Goal: Transaction & Acquisition: Download file/media

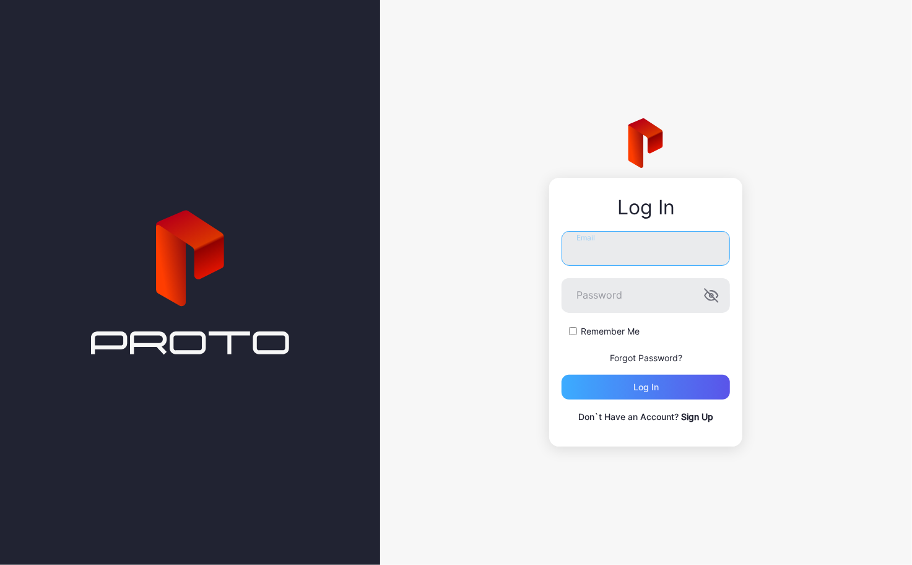
type input "**********"
click at [704, 384] on div "Log in" at bounding box center [645, 386] width 168 height 25
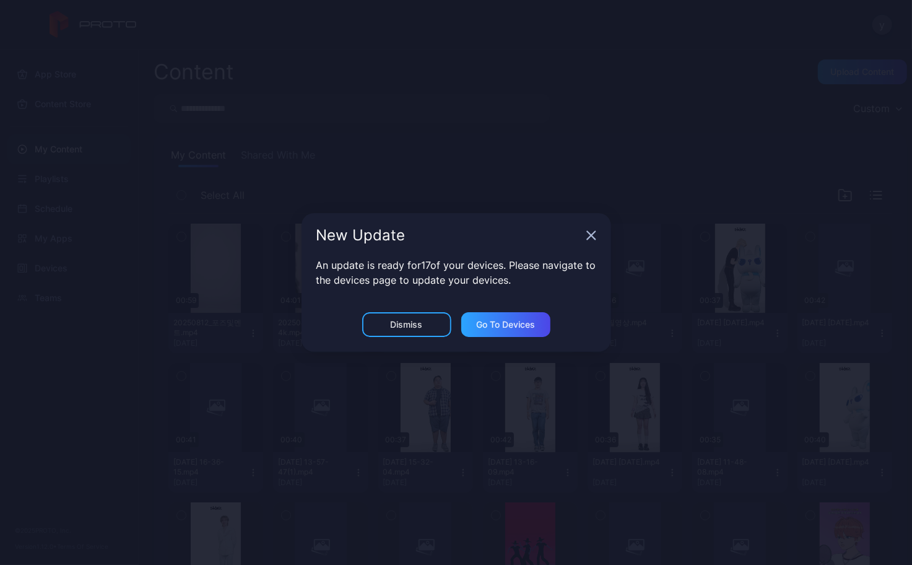
click at [590, 236] on icon "button" at bounding box center [591, 236] width 8 height 8
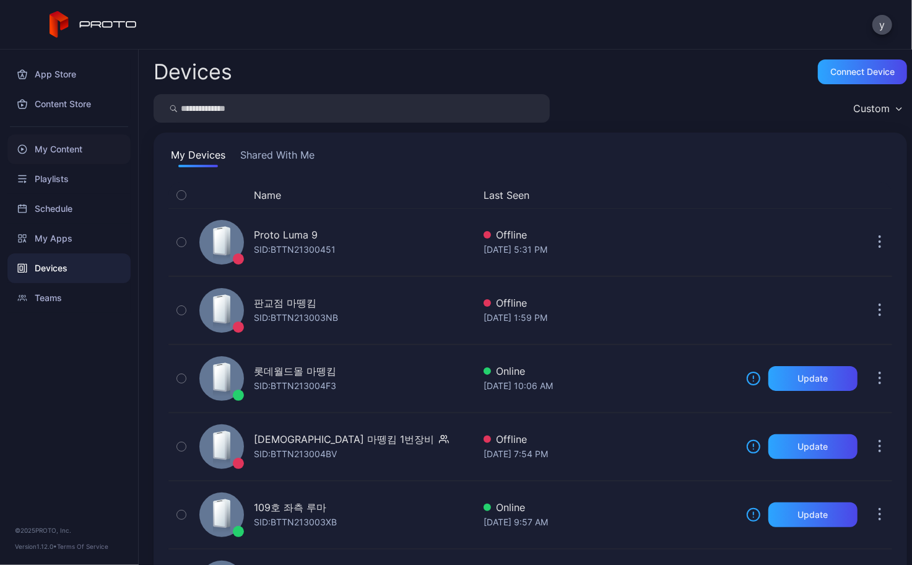
click at [92, 150] on div "My Content" at bounding box center [68, 149] width 123 height 30
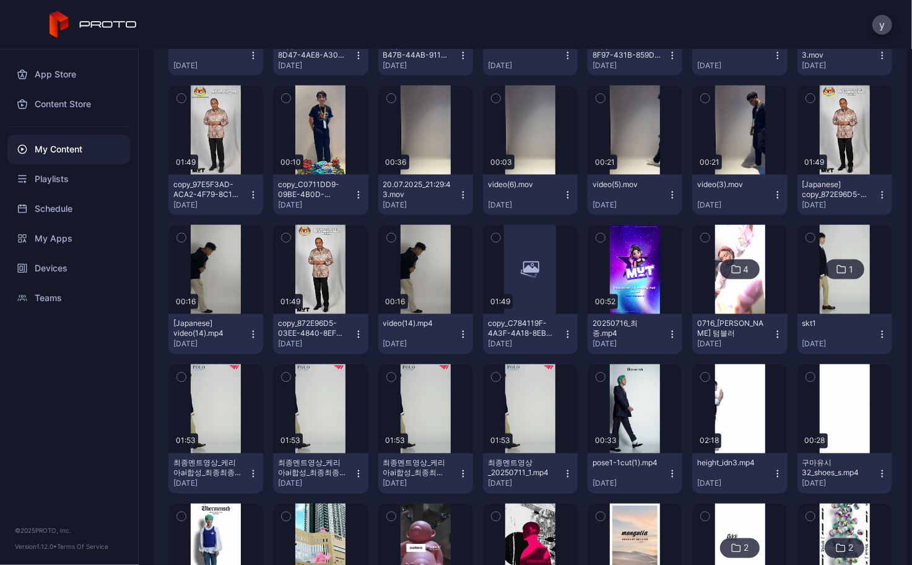
scroll to position [1114, 0]
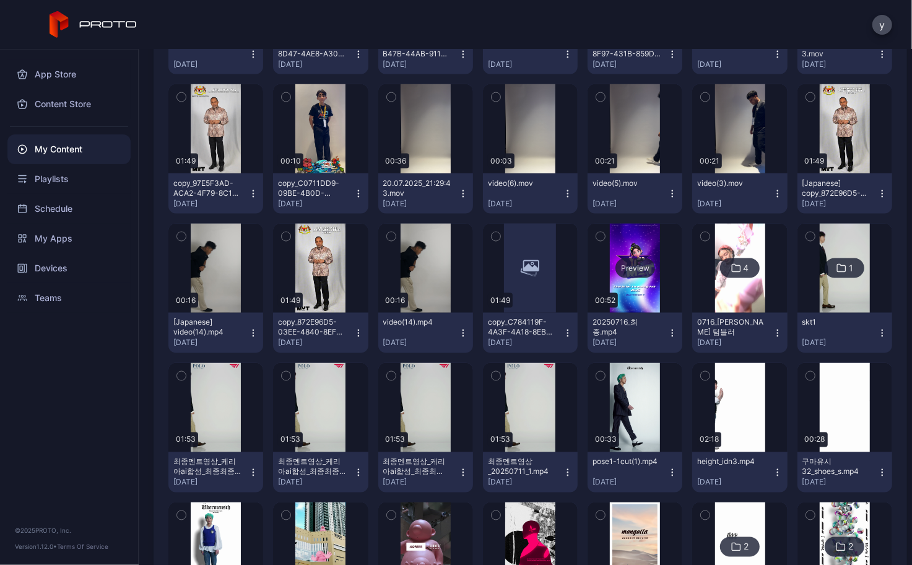
click at [635, 271] on div "Preview" at bounding box center [635, 268] width 40 height 20
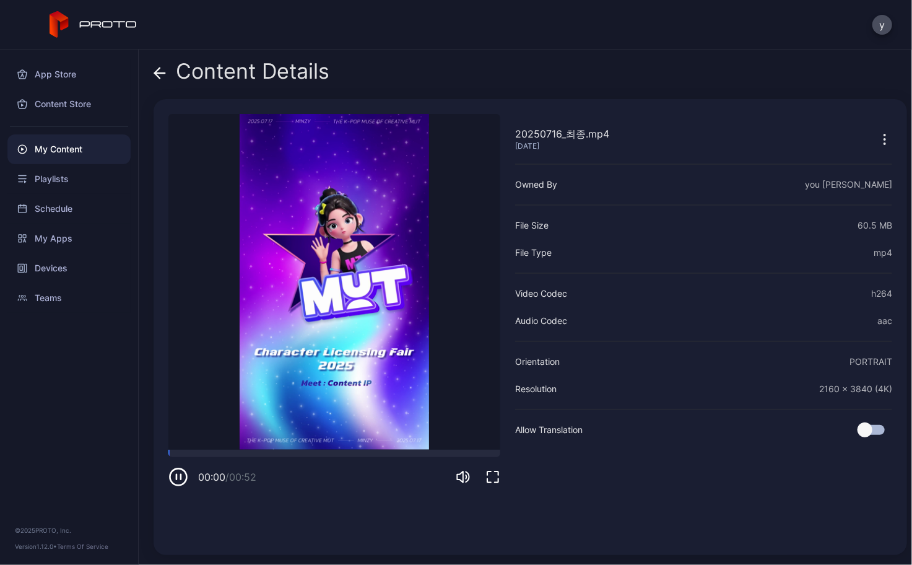
click at [234, 448] on video "Sorry, your browser doesn‘t support embedded videos" at bounding box center [334, 281] width 332 height 335
click at [264, 449] on video "Sorry, your browser doesn‘t support embedded videos" at bounding box center [334, 281] width 332 height 335
drag, startPoint x: 325, startPoint y: 449, endPoint x: 342, endPoint y: 448, distance: 16.7
click at [325, 449] on video "Sorry, your browser doesn‘t support embedded videos" at bounding box center [334, 281] width 332 height 335
click at [367, 448] on video "Sorry, your browser doesn‘t support embedded videos" at bounding box center [334, 281] width 332 height 335
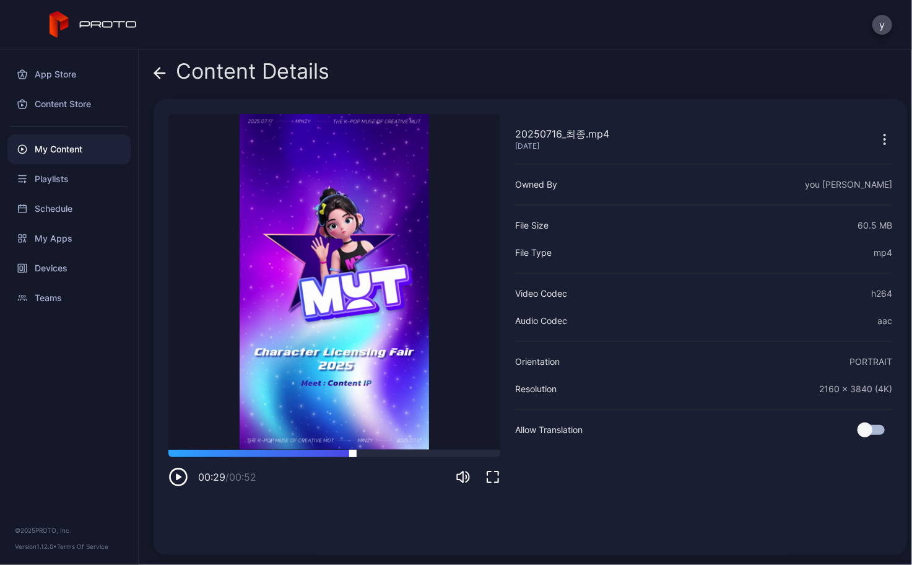
drag, startPoint x: 353, startPoint y: 455, endPoint x: 368, endPoint y: 452, distance: 15.1
click at [353, 455] on div at bounding box center [334, 452] width 332 height 7
click at [392, 451] on div at bounding box center [334, 452] width 332 height 7
click at [425, 450] on div at bounding box center [334, 452] width 332 height 7
click at [451, 451] on div at bounding box center [334, 452] width 332 height 7
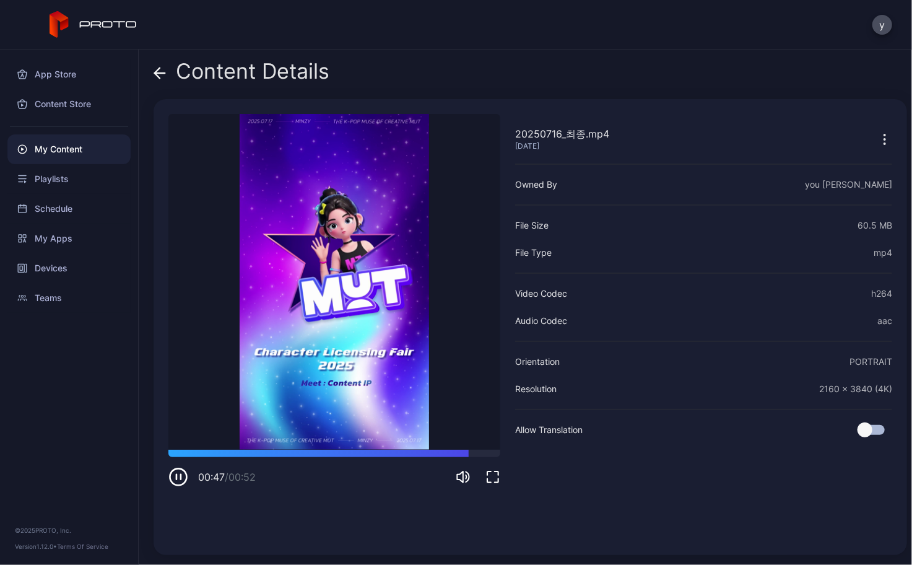
click at [877, 139] on icon "button" at bounding box center [884, 139] width 15 height 15
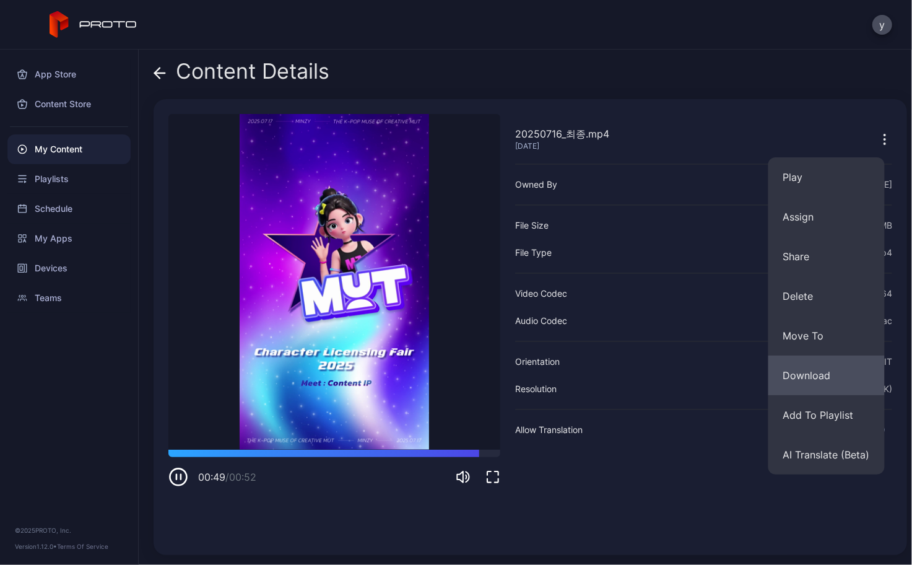
click at [810, 374] on button "Download" at bounding box center [826, 375] width 116 height 40
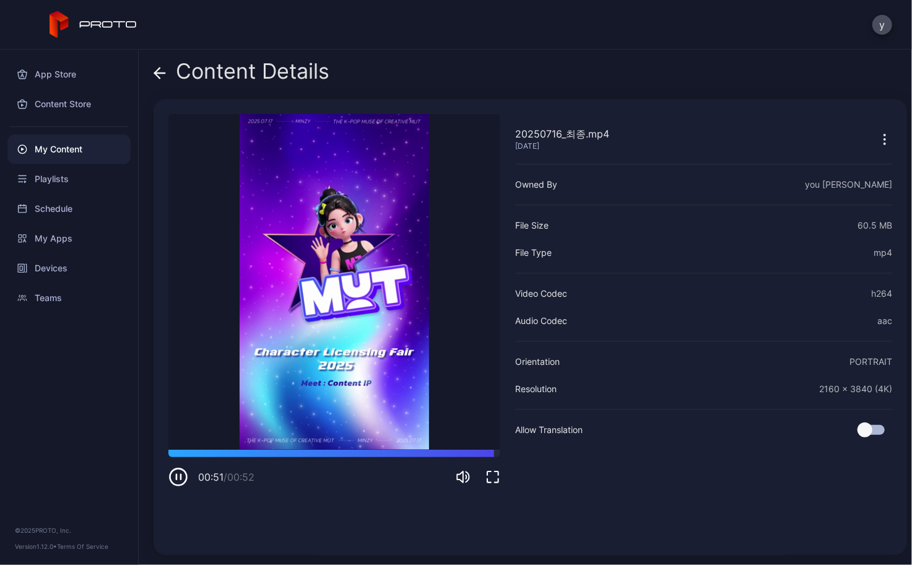
click at [163, 76] on icon at bounding box center [160, 73] width 12 height 12
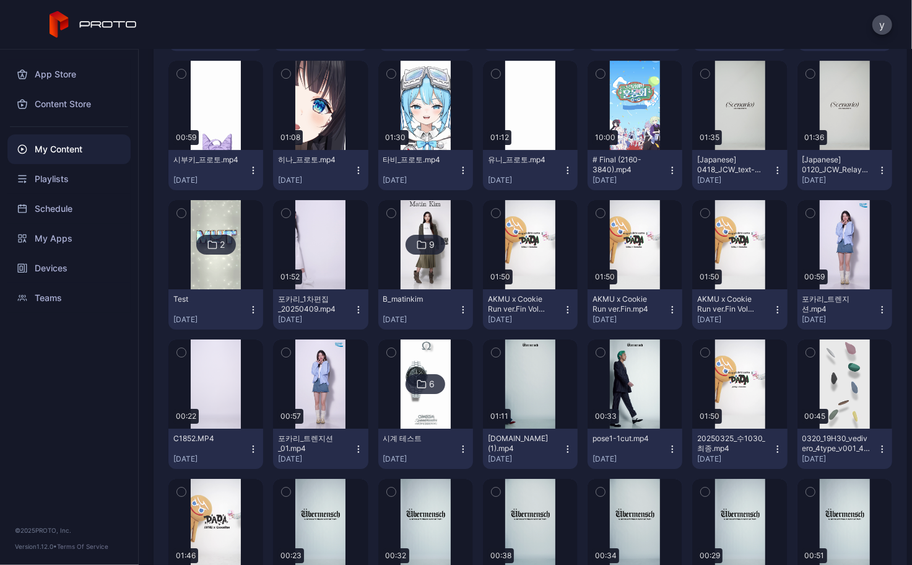
scroll to position [2476, 0]
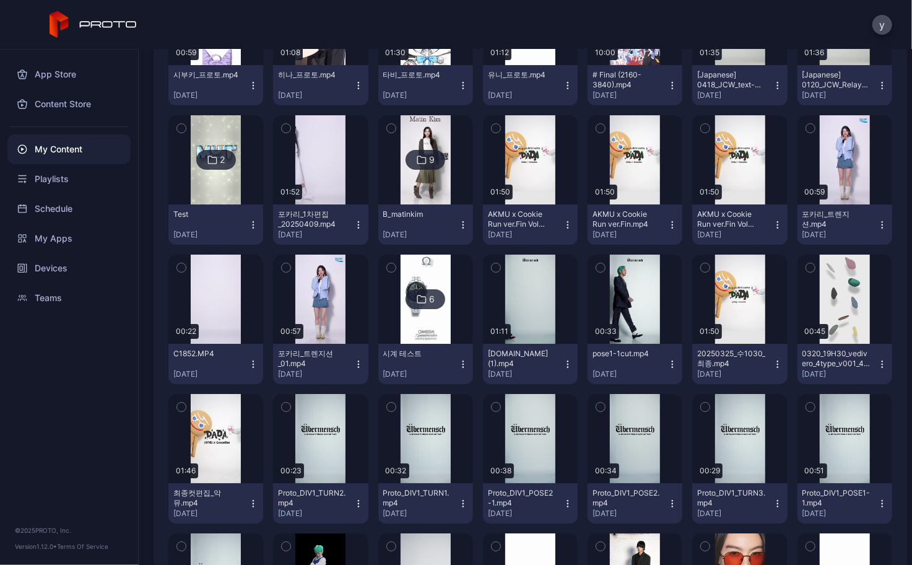
click at [422, 327] on img at bounding box center [425, 298] width 50 height 89
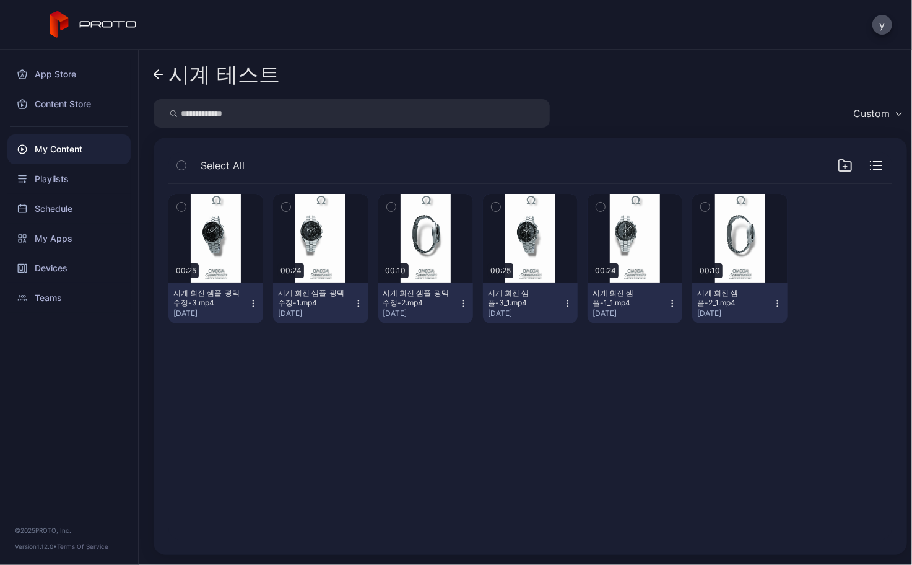
click at [248, 301] on icon "button" at bounding box center [253, 303] width 10 height 10
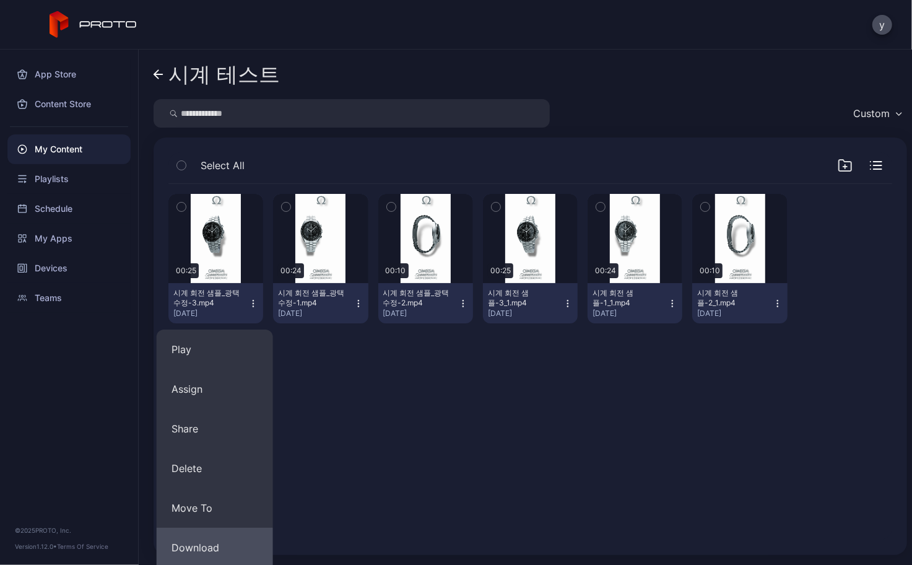
click at [235, 545] on button "Download" at bounding box center [215, 547] width 116 height 40
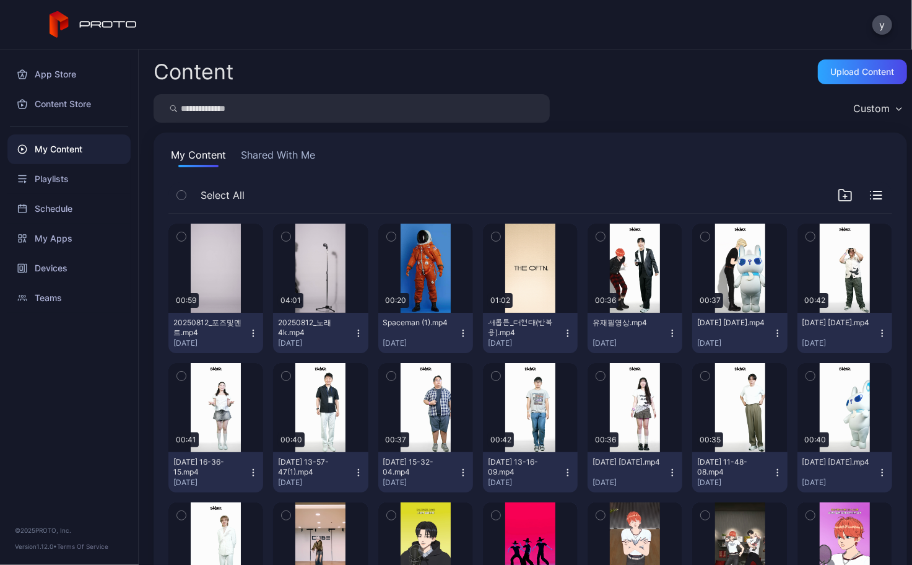
scroll to position [2476, 0]
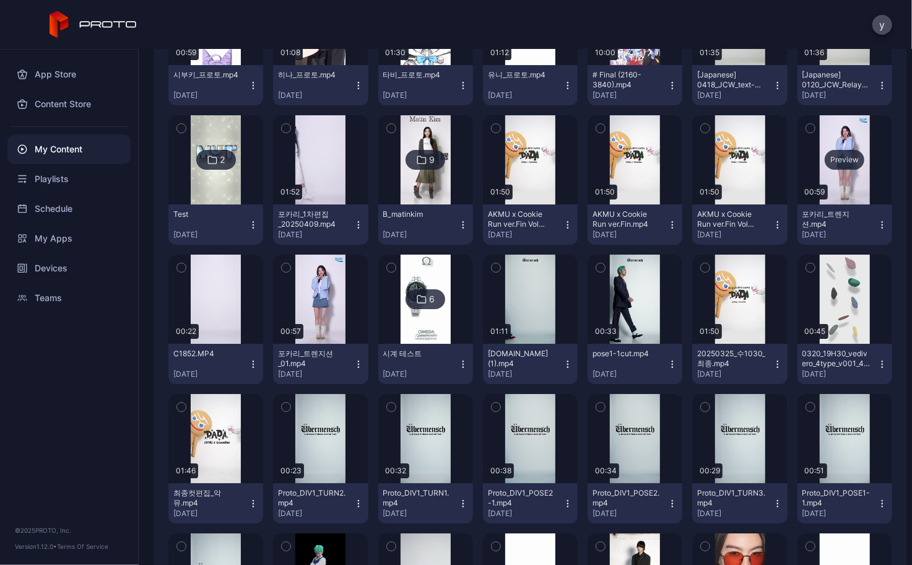
click at [841, 168] on div "Preview" at bounding box center [845, 160] width 40 height 20
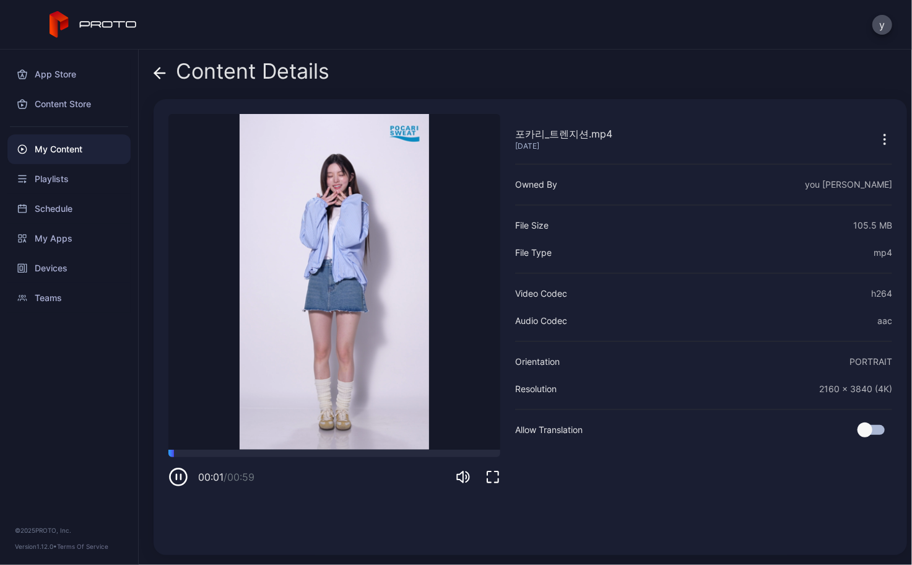
click at [170, 74] on div "Content Details" at bounding box center [242, 74] width 176 height 30
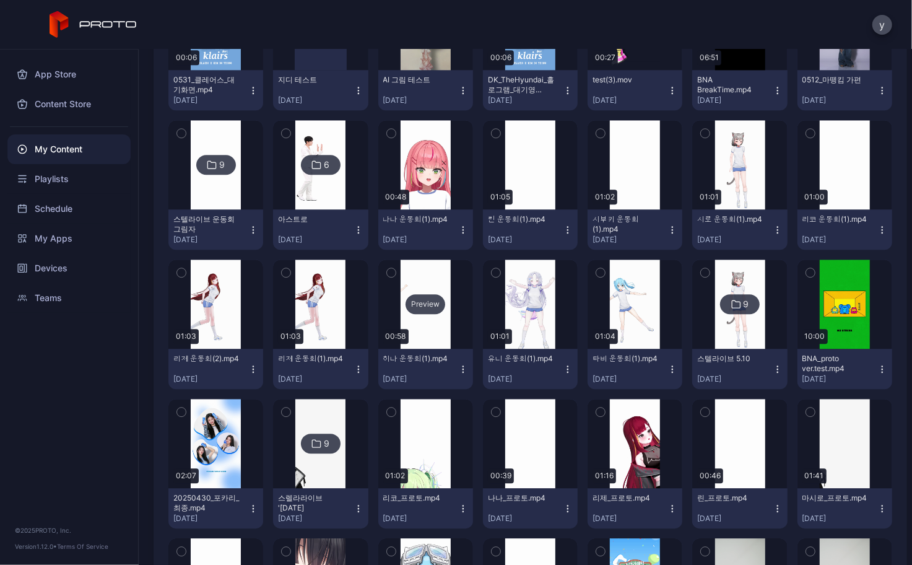
scroll to position [1919, 0]
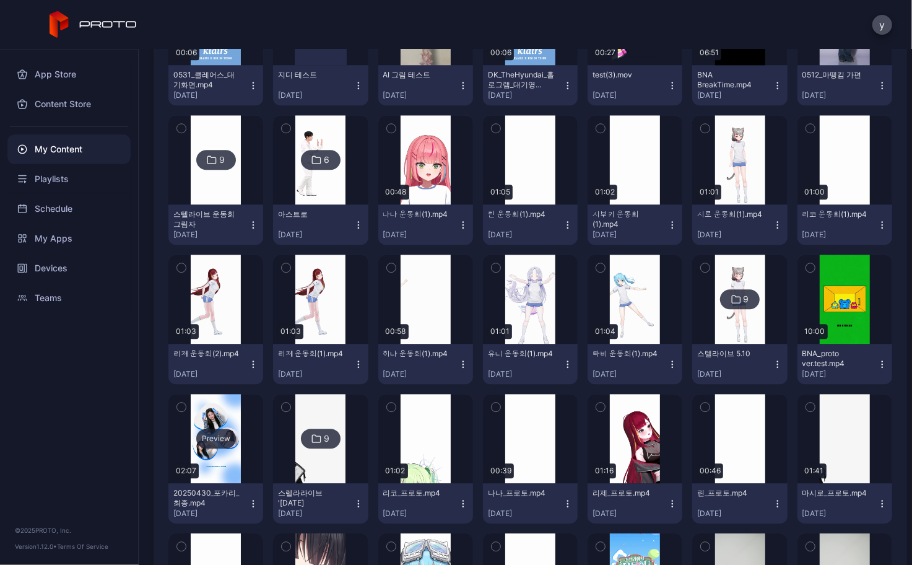
click at [221, 441] on div "Preview" at bounding box center [216, 438] width 40 height 20
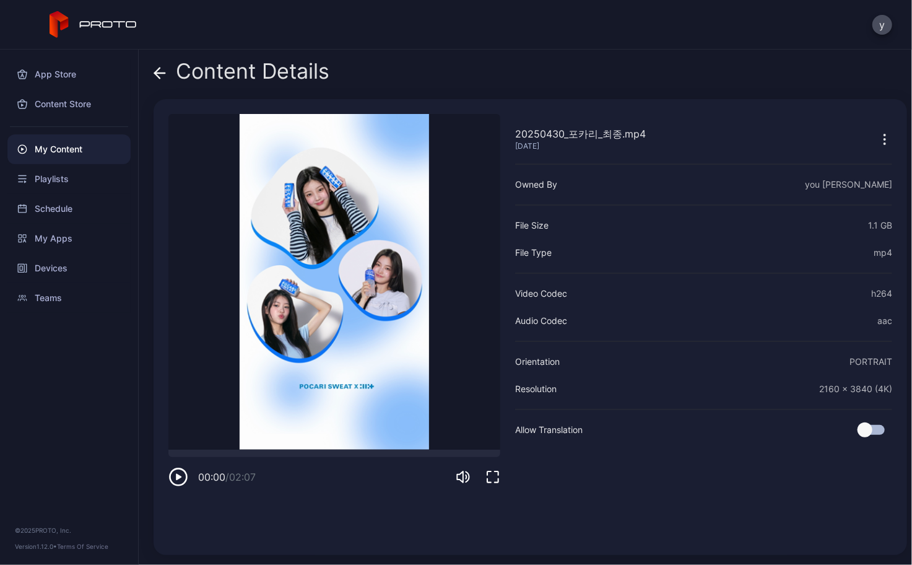
click at [161, 73] on icon at bounding box center [160, 73] width 11 height 0
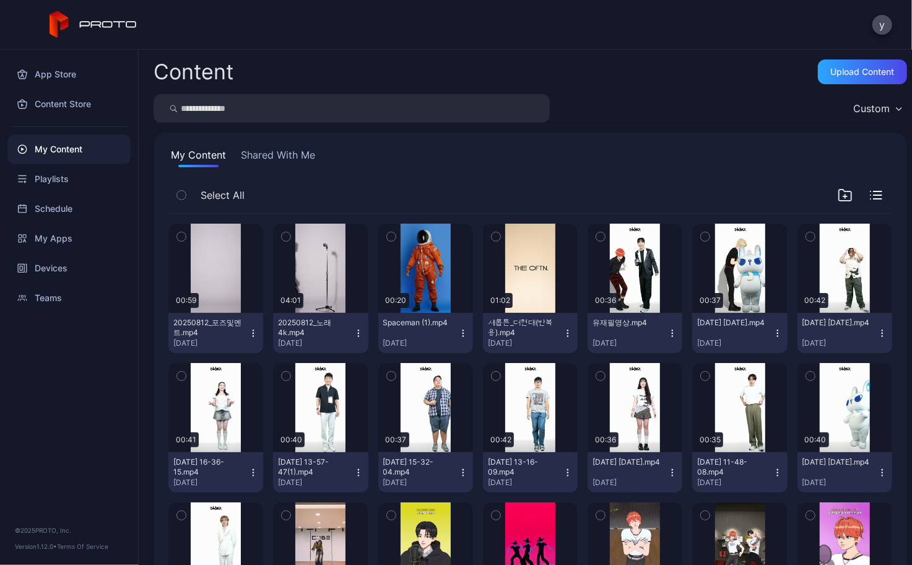
scroll to position [1919, 0]
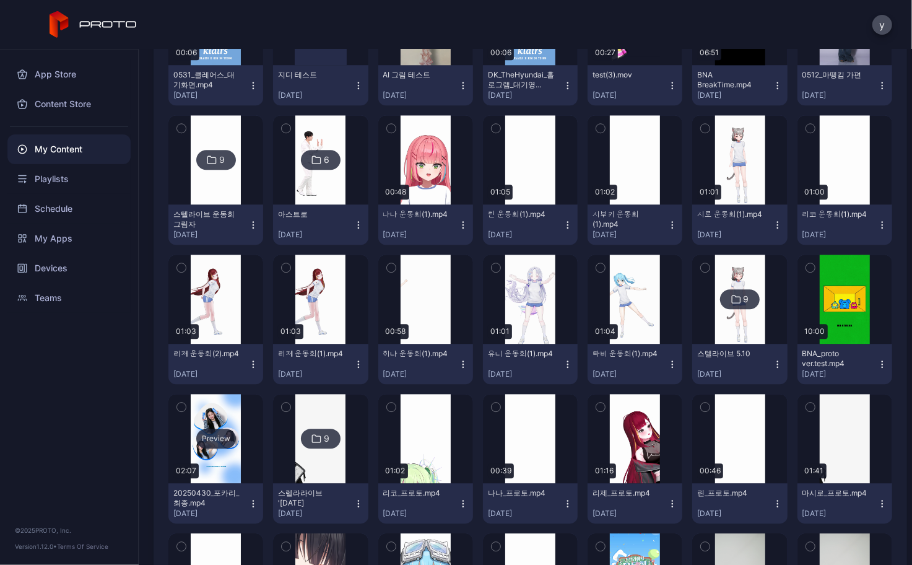
click at [210, 458] on div "Preview" at bounding box center [215, 438] width 95 height 89
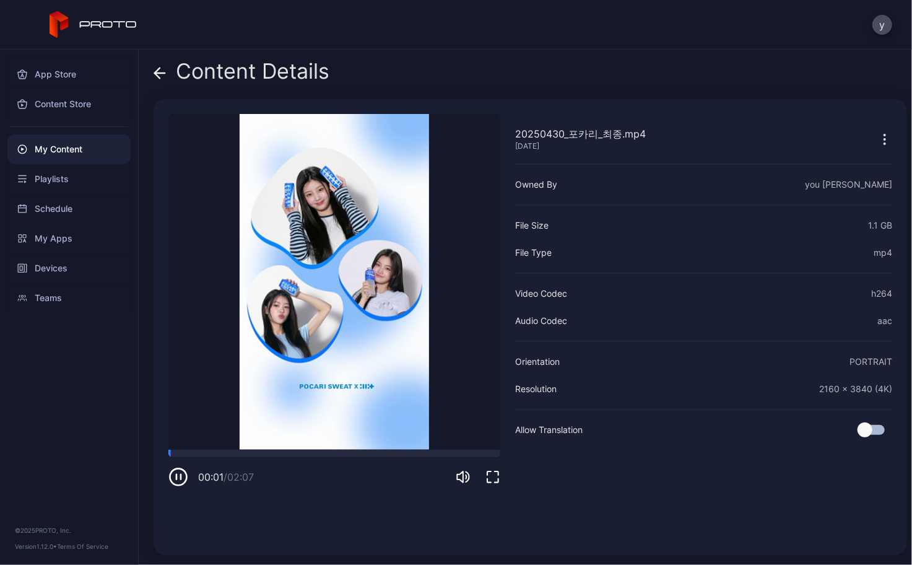
click at [877, 134] on icon "button" at bounding box center [884, 139] width 15 height 15
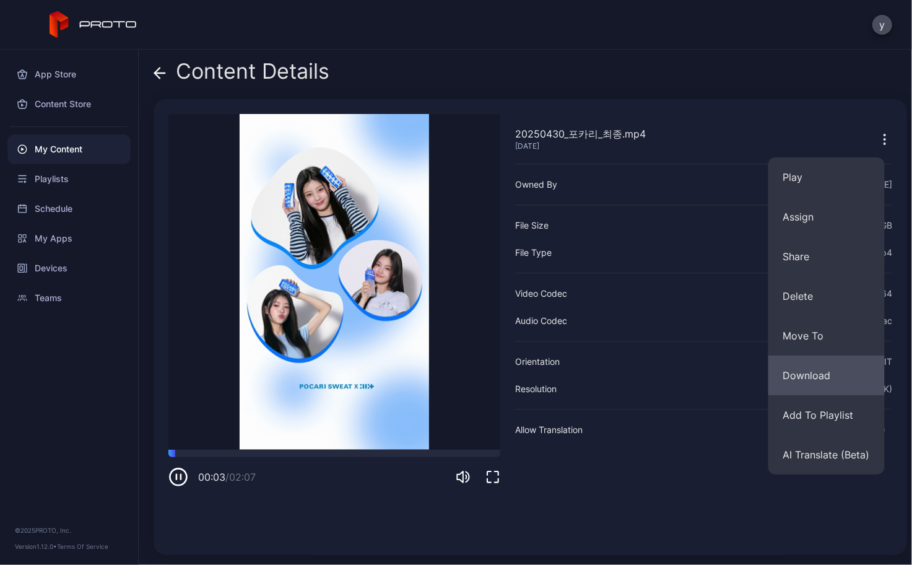
click at [843, 370] on button "Download" at bounding box center [826, 375] width 116 height 40
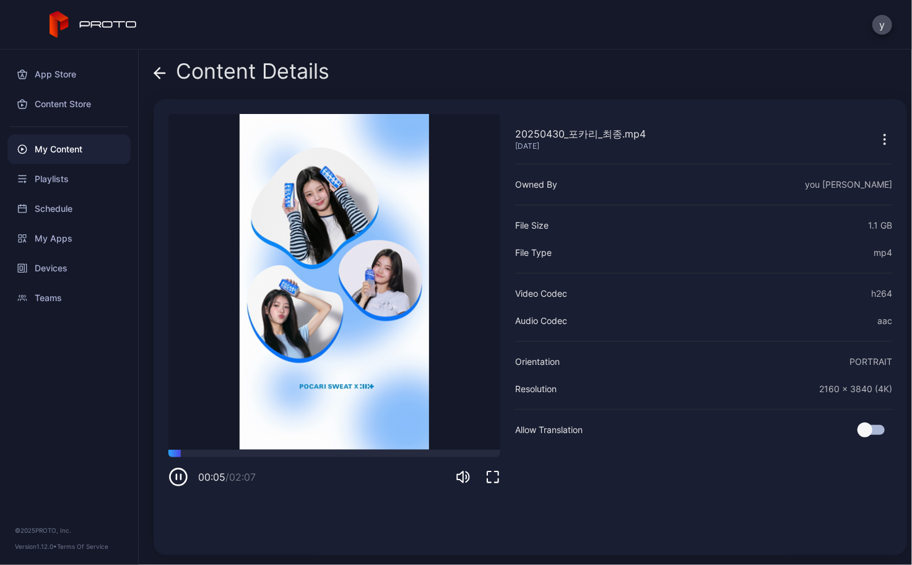
click at [159, 70] on icon at bounding box center [160, 73] width 12 height 12
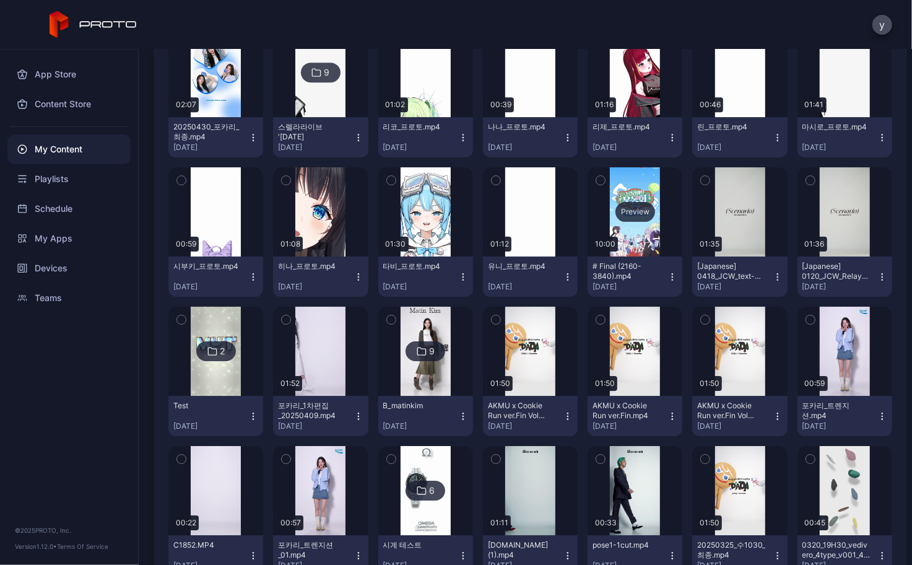
scroll to position [2290, 0]
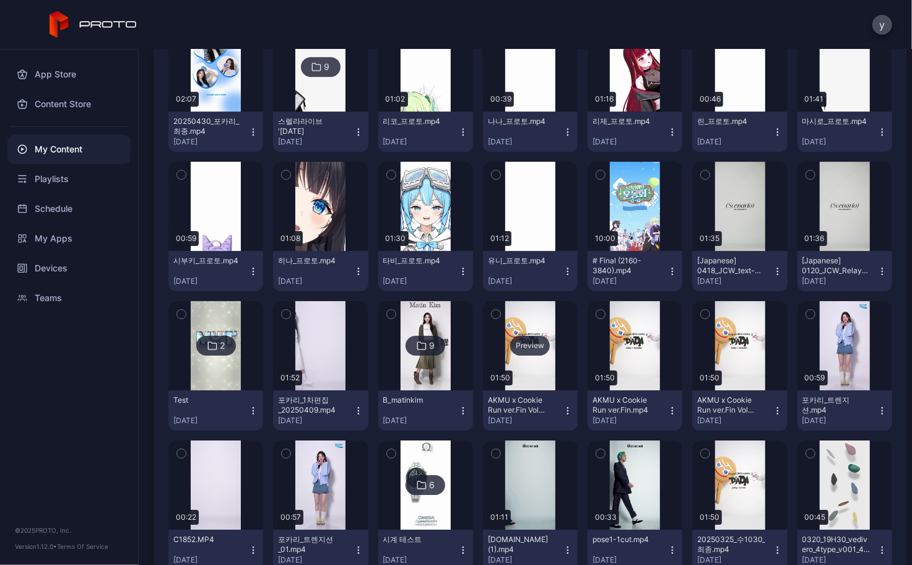
click at [520, 334] on div "Preview" at bounding box center [530, 345] width 95 height 89
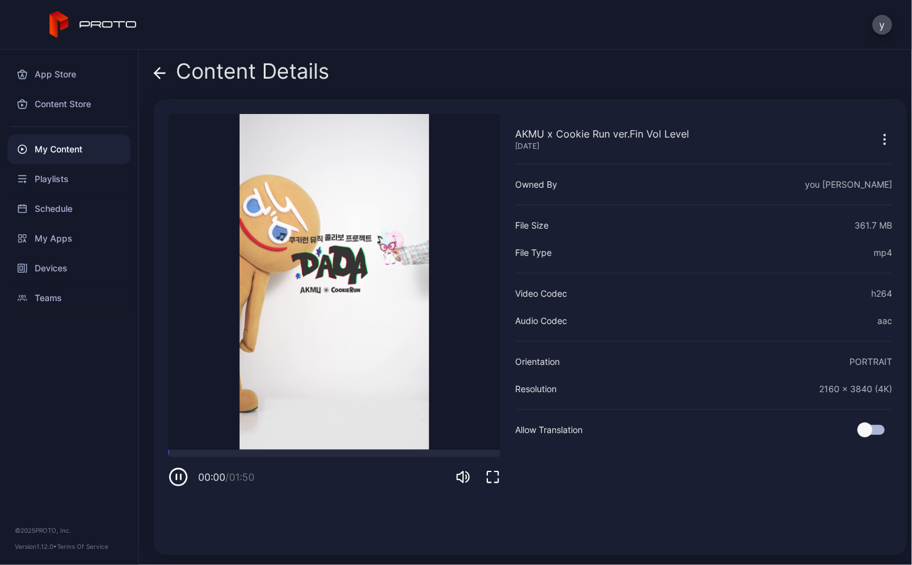
click at [877, 137] on icon "button" at bounding box center [884, 139] width 15 height 15
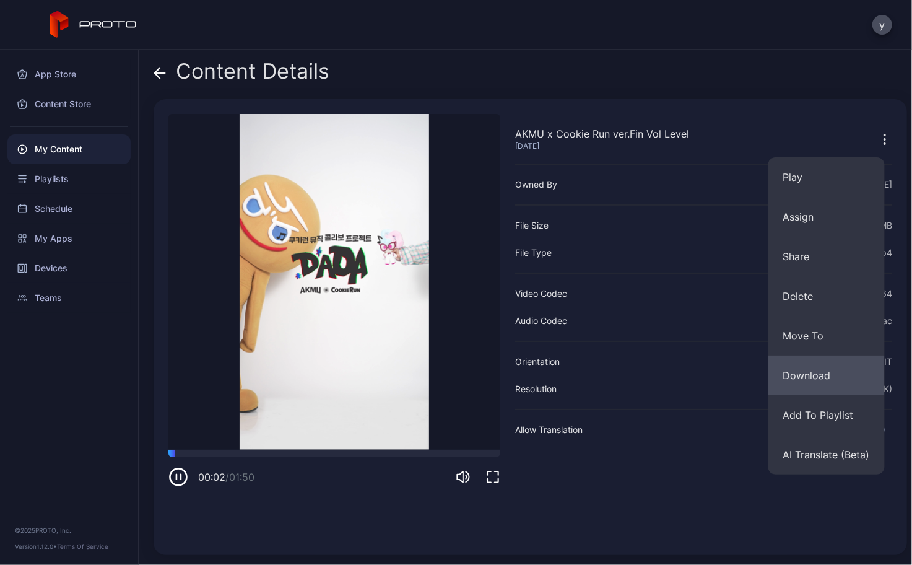
click at [825, 373] on button "Download" at bounding box center [826, 375] width 116 height 40
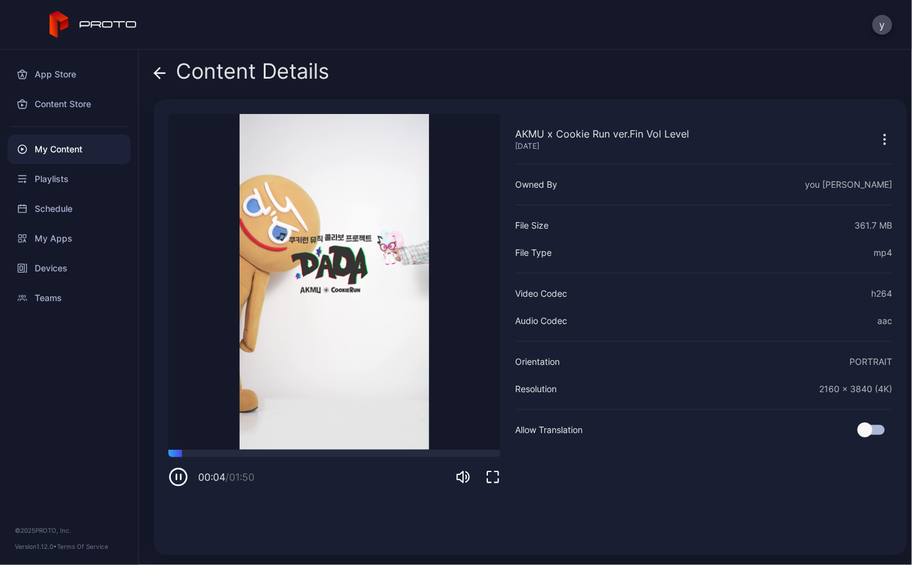
click at [162, 73] on icon at bounding box center [160, 73] width 11 height 0
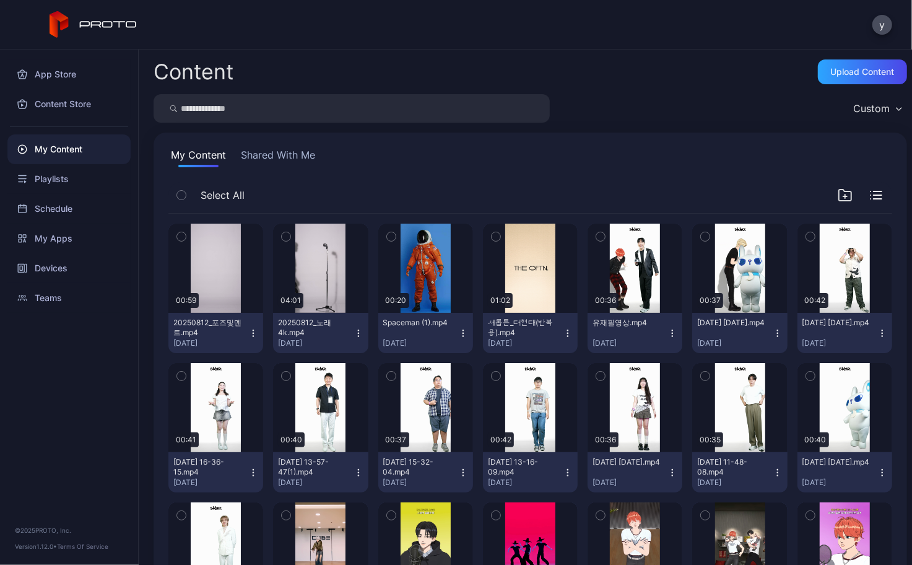
click at [341, 119] on input "search" at bounding box center [352, 108] width 396 height 28
type input "*"
type input "**"
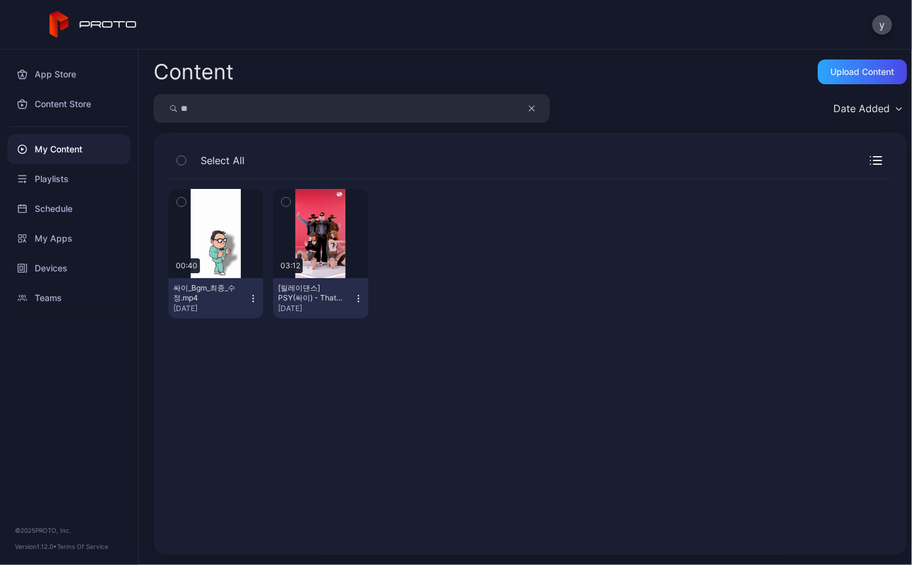
click at [253, 295] on icon "button" at bounding box center [253, 295] width 1 height 1
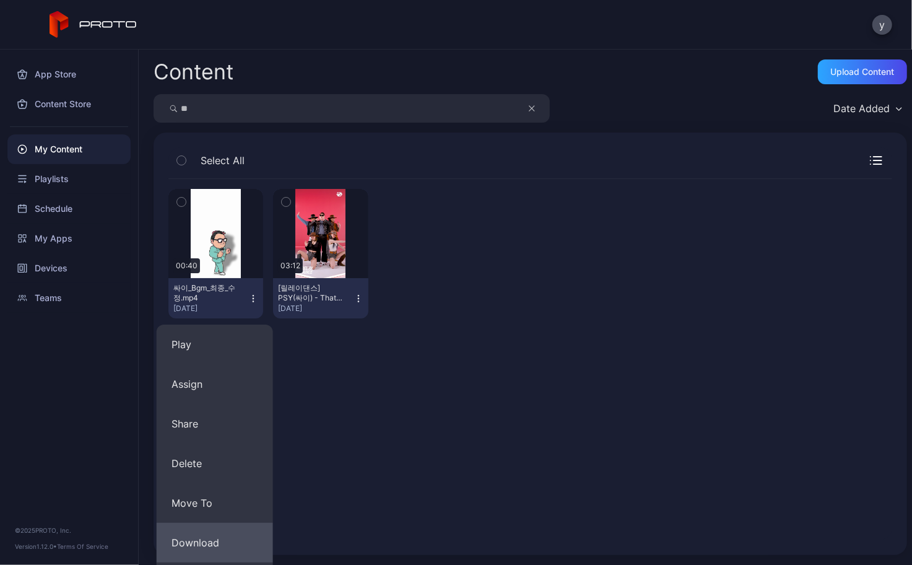
click at [199, 542] on button "Download" at bounding box center [215, 542] width 116 height 40
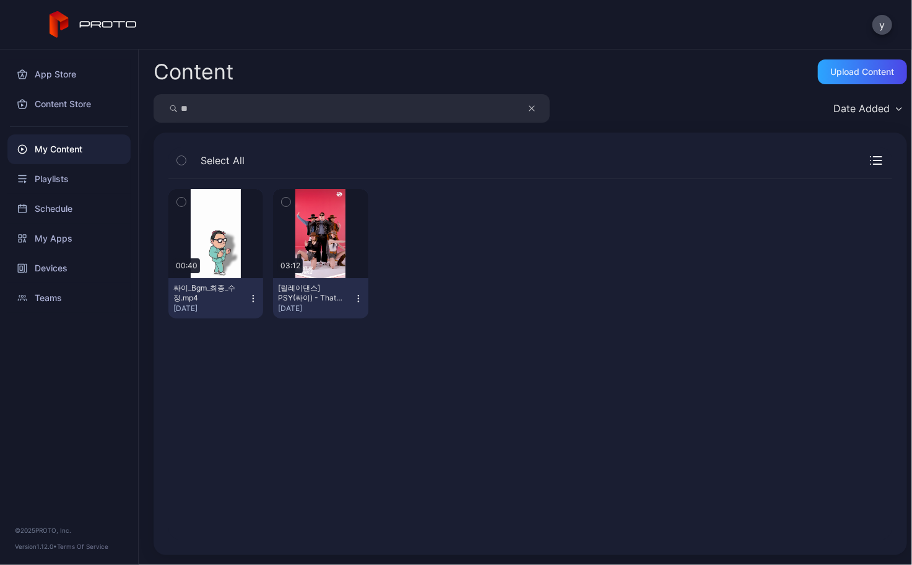
click at [454, 262] on div at bounding box center [425, 253] width 95 height 129
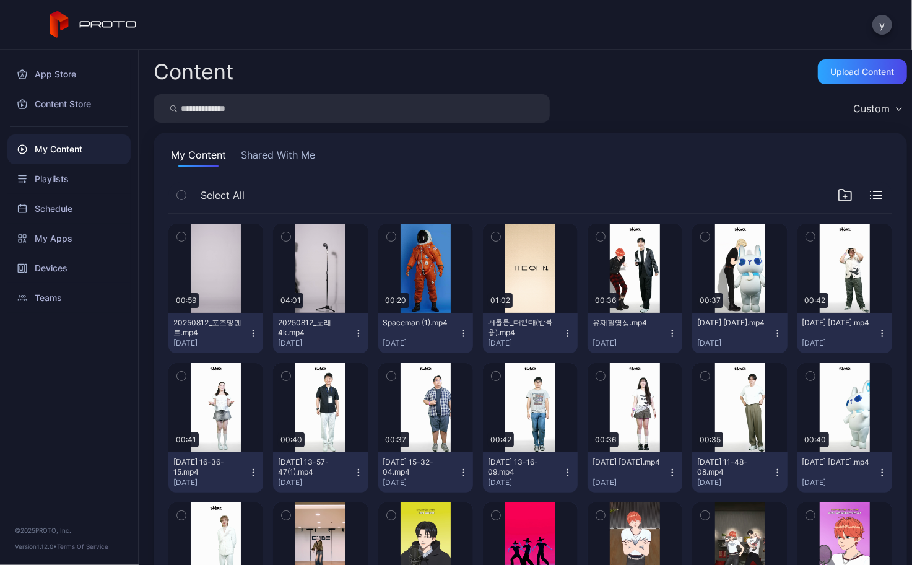
drag, startPoint x: 259, startPoint y: 122, endPoint x: 280, endPoint y: 112, distance: 23.3
click at [259, 122] on input "search" at bounding box center [352, 108] width 396 height 28
type input "****"
